Goal: Transaction & Acquisition: Subscribe to service/newsletter

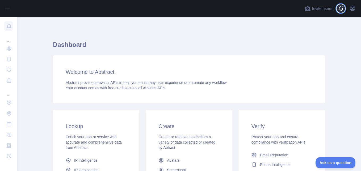
click at [344, 6] on span at bounding box center [342, 6] width 3 height 3
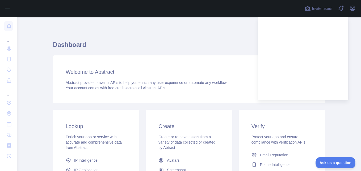
click at [234, 32] on div "Dashboard Welcome to Abstract. Abstract provides powerful APIs to help you enri…" at bounding box center [189, 131] width 272 height 203
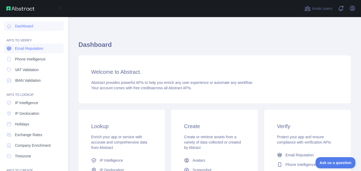
click at [31, 48] on span "Email Reputation" at bounding box center [29, 48] width 28 height 5
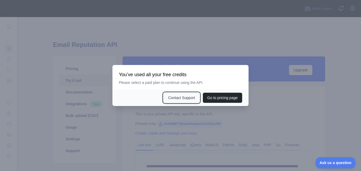
click at [172, 100] on button "Contact Support" at bounding box center [181, 97] width 36 height 10
click at [156, 101] on div "Go to pricing page Contact Support" at bounding box center [180, 97] width 136 height 16
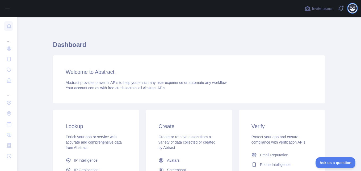
click at [352, 11] on icon "button" at bounding box center [352, 8] width 6 height 6
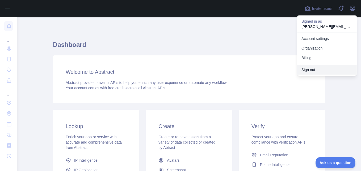
click at [315, 69] on button "Sign out" at bounding box center [327, 70] width 60 height 10
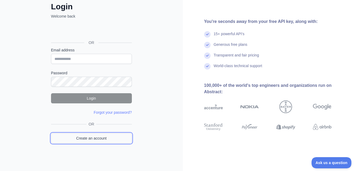
click at [99, 139] on link "Create an account" at bounding box center [91, 138] width 81 height 10
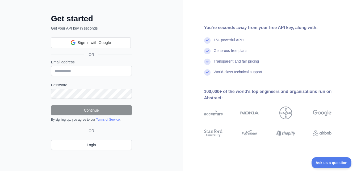
scroll to position [32, 0]
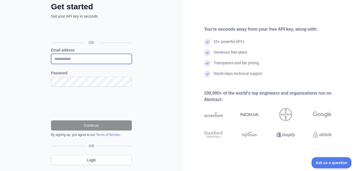
click at [79, 59] on input "Email address" at bounding box center [91, 59] width 81 height 10
type input "**********"
click at [77, 76] on div "Password" at bounding box center [91, 78] width 81 height 16
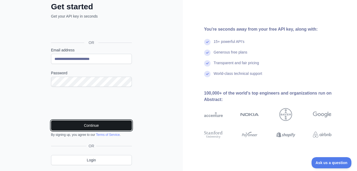
click at [90, 122] on button "Continue" at bounding box center [91, 125] width 81 height 10
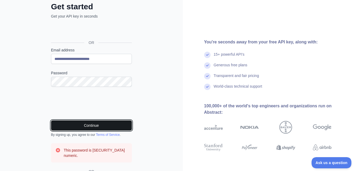
click at [87, 122] on button "Continue" at bounding box center [91, 125] width 81 height 10
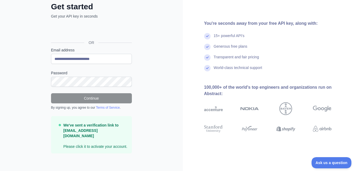
scroll to position [30, 0]
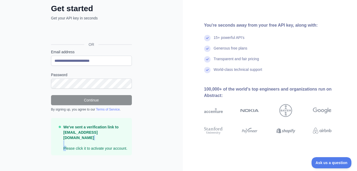
drag, startPoint x: 65, startPoint y: 140, endPoint x: 124, endPoint y: 138, distance: 58.2
click at [124, 138] on p "We've sent a verification link to [EMAIL_ADDRESS][DOMAIN_NAME] Please click it …" at bounding box center [95, 137] width 64 height 27
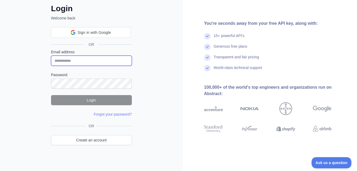
type input "**********"
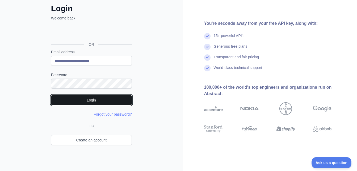
click at [119, 98] on button "Login" at bounding box center [91, 100] width 81 height 10
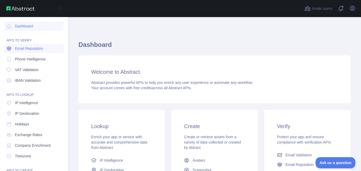
click at [25, 50] on span "Email Reputation" at bounding box center [29, 48] width 28 height 5
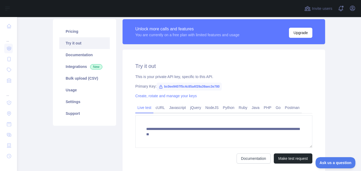
scroll to position [38, 0]
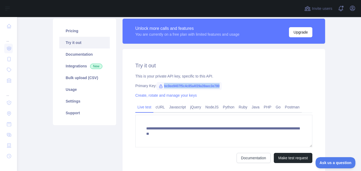
drag, startPoint x: 157, startPoint y: 87, endPoint x: 221, endPoint y: 85, distance: 64.1
click at [221, 85] on div "Primary Key: bc0ee9407f5c4c85a4f29a39aec3e780" at bounding box center [223, 85] width 177 height 5
copy span "bc0ee9407f5c4c85a4f29a39aec3e780"
